Goal: Book appointment/travel/reservation

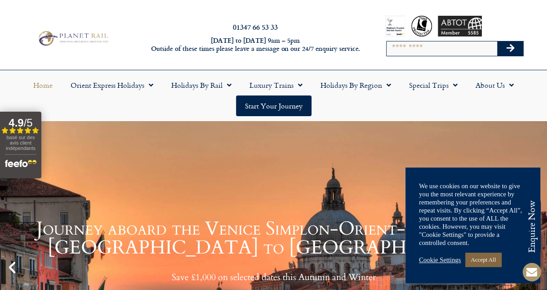
click at [490, 256] on link "Accept All" at bounding box center [483, 259] width 36 height 14
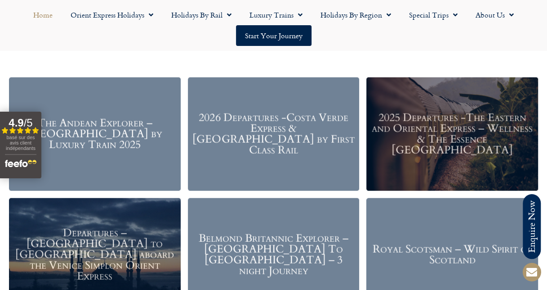
scroll to position [1033, 0]
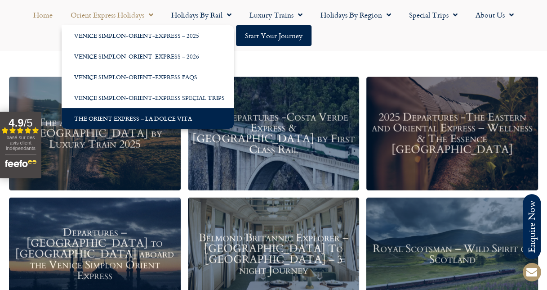
click at [130, 116] on link "The Orient Express – La Dolce Vita" at bounding box center [148, 118] width 172 height 21
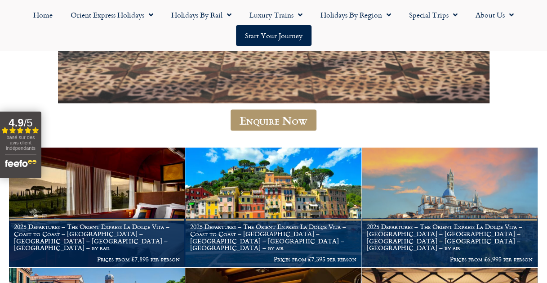
scroll to position [719, 0]
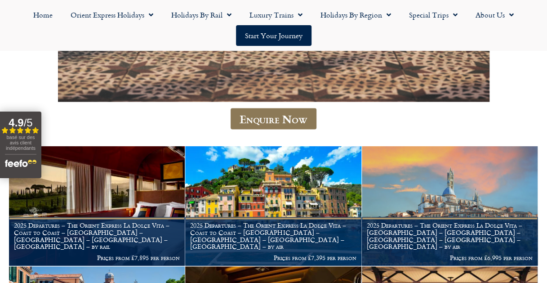
click at [268, 123] on link "Enquire Now" at bounding box center [274, 118] width 86 height 21
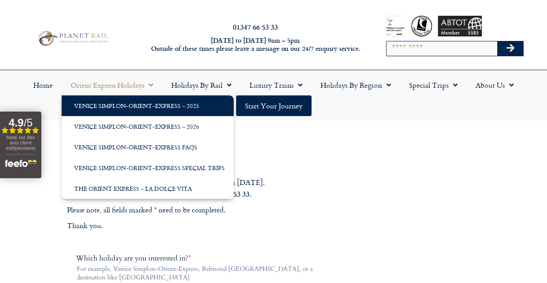
click at [98, 102] on link "Venice Simplon-Orient-Express – 2025" at bounding box center [148, 105] width 172 height 21
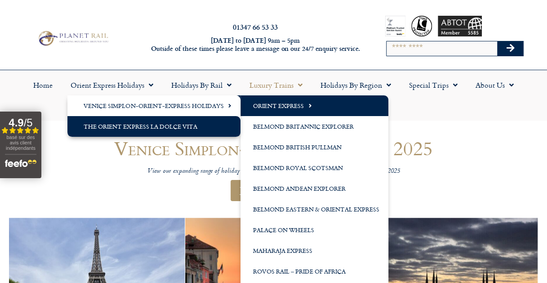
click at [166, 126] on link "The Orient Express La Dolce Vita" at bounding box center [153, 126] width 173 height 21
